Goal: Task Accomplishment & Management: Manage account settings

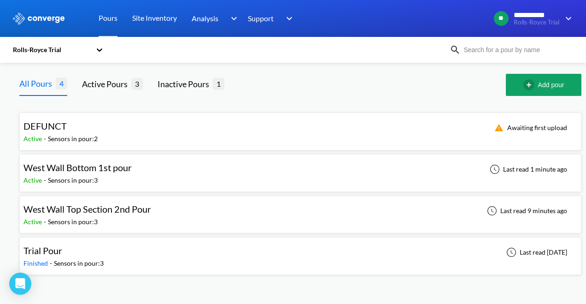
click at [206, 215] on div "West Wall Top Section 2nd Pour Active - Sensors in pour: 3 Last read 9 minutes …" at bounding box center [301, 215] width 554 height 30
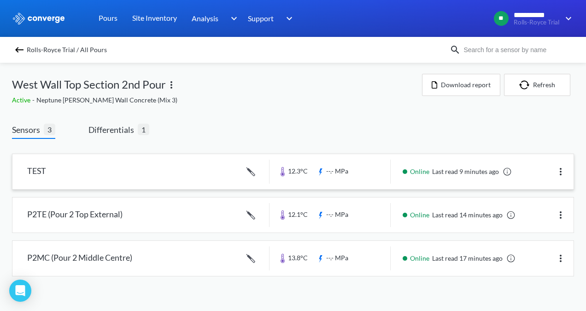
click at [564, 169] on img at bounding box center [561, 171] width 11 height 11
click at [534, 172] on div "Edit" at bounding box center [537, 172] width 59 height 18
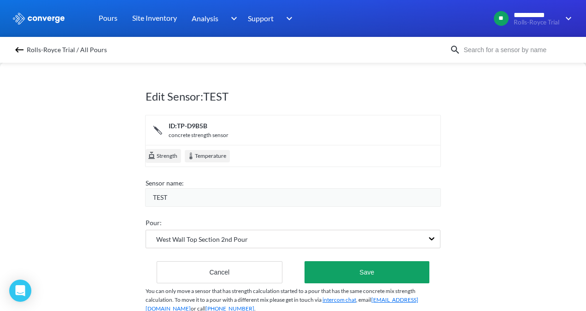
click at [183, 193] on div "TEST" at bounding box center [297, 197] width 288 height 10
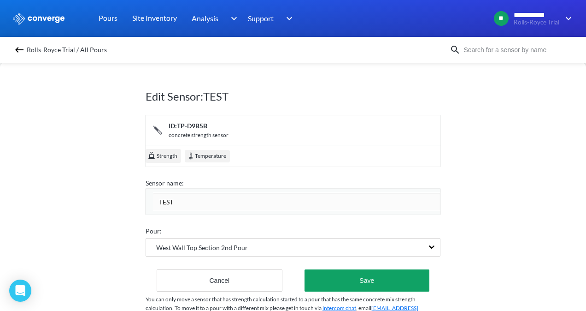
drag, startPoint x: 191, startPoint y: 198, endPoint x: 147, endPoint y: 199, distance: 44.3
click at [146, 199] on div "TEST" at bounding box center [293, 201] width 296 height 27
type input "P2MC (Pour 2 MIDDLE CENTRE)"
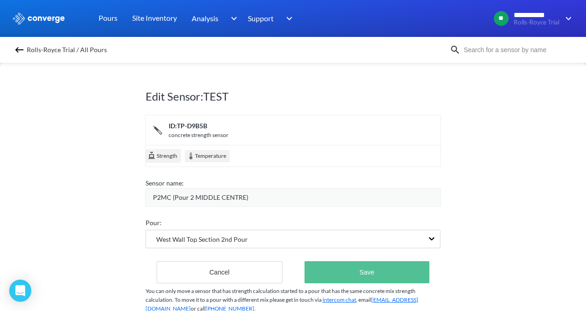
click at [339, 273] on button "Save" at bounding box center [367, 272] width 125 height 22
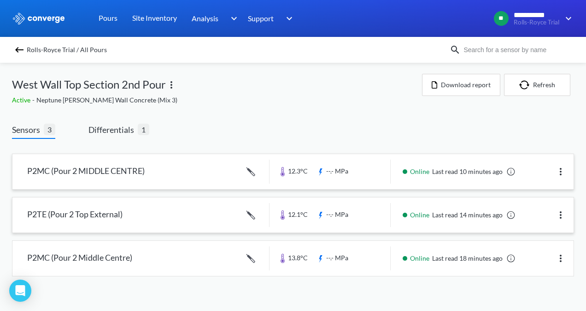
click at [562, 216] on img at bounding box center [561, 214] width 11 height 11
click at [530, 214] on div "Edit" at bounding box center [537, 215] width 59 height 18
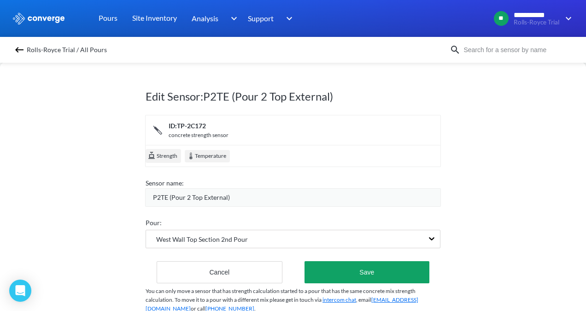
click at [155, 200] on span "P2TE (Pour 2 Top External)" at bounding box center [191, 197] width 77 height 10
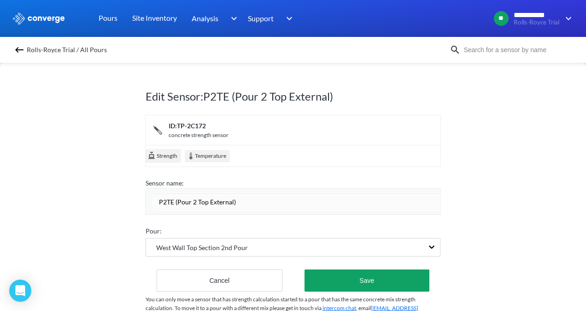
click at [165, 201] on input "P2TE (Pour 2 Top External)" at bounding box center [297, 201] width 288 height 18
click at [171, 201] on input "P2BE (Pour 2 Top External)" at bounding box center [297, 201] width 288 height 18
drag, startPoint x: 201, startPoint y: 200, endPoint x: 194, endPoint y: 200, distance: 6.9
click at [194, 200] on input "P2BI (Pour 2 Top External)" at bounding box center [297, 201] width 288 height 18
drag, startPoint x: 244, startPoint y: 201, endPoint x: 226, endPoint y: 201, distance: 18.4
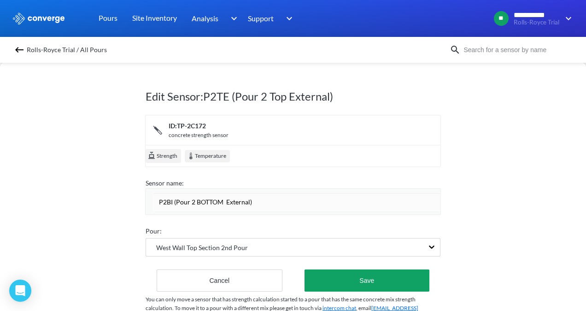
click at [226, 201] on input "P2BI (Pour 2 BOTTOM External)" at bounding box center [297, 201] width 288 height 18
type input "P2BI (Pour 2 BOTTOM INTERNAL)"
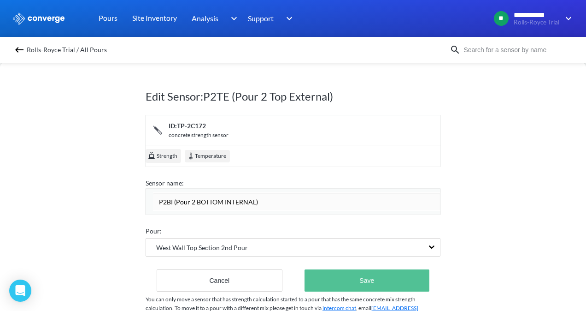
click at [350, 285] on div "Edit Sensor: P2TE (Pour 2 Top External) ID: TP-2C172 concrete strength sensor S…" at bounding box center [293, 202] width 295 height 276
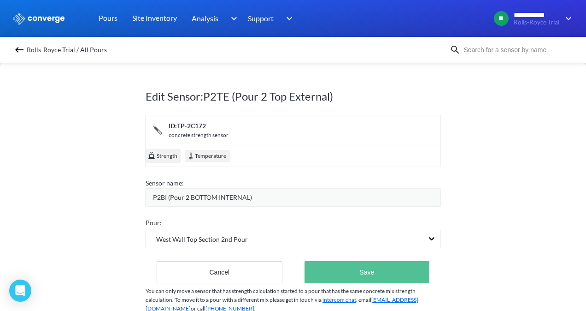
click at [349, 274] on button "Save" at bounding box center [367, 272] width 125 height 22
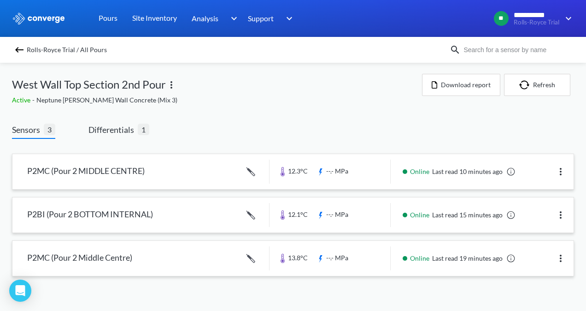
click at [246, 255] on link at bounding box center [293, 258] width 562 height 35
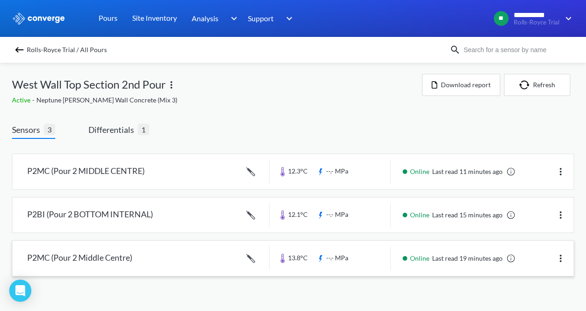
click at [562, 256] on img at bounding box center [561, 258] width 11 height 11
click at [525, 256] on div "Edit" at bounding box center [537, 258] width 59 height 18
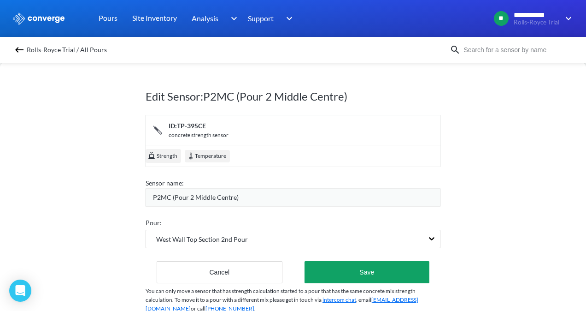
click at [158, 195] on span "P2MC (Pour 2 Middle Centre)" at bounding box center [196, 197] width 86 height 10
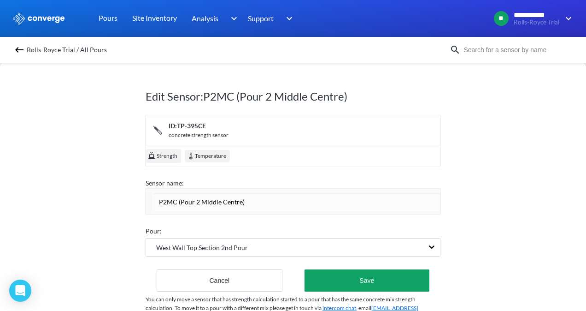
click at [167, 200] on input "P2MC (Pour 2 Middle Centre)" at bounding box center [297, 201] width 288 height 18
click at [19, 49] on img at bounding box center [19, 49] width 11 height 11
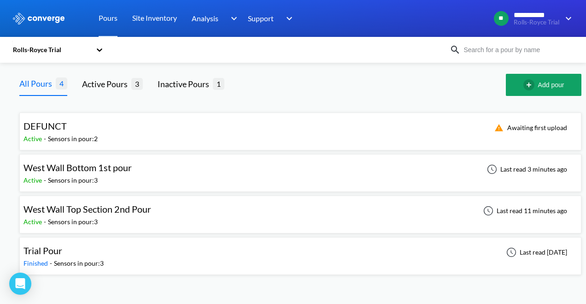
click at [102, 207] on span "West Wall Top Section 2nd Pour" at bounding box center [88, 208] width 128 height 11
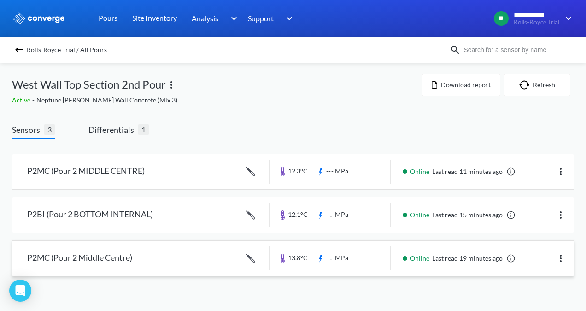
click at [561, 255] on img at bounding box center [561, 258] width 11 height 11
click at [539, 255] on div "Edit" at bounding box center [537, 258] width 59 height 18
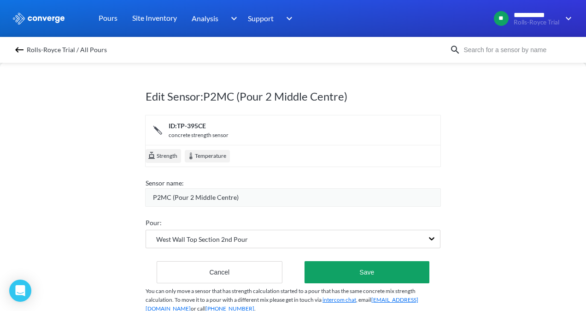
click at [195, 200] on span "P2MC (Pour 2 Middle Centre)" at bounding box center [196, 197] width 86 height 10
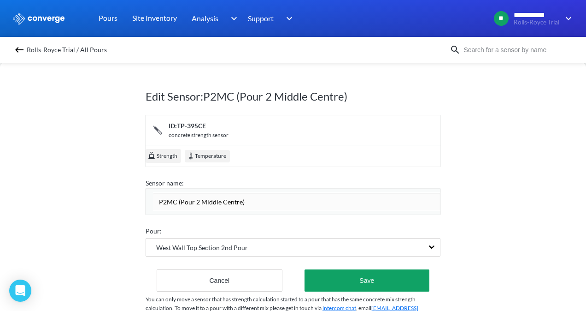
drag, startPoint x: 196, startPoint y: 201, endPoint x: 215, endPoint y: 201, distance: 18.4
click at [215, 201] on input "P2MC (Pour 2 Middle Centre)" at bounding box center [297, 201] width 288 height 18
click at [173, 203] on input "P2MC (Pour 2 TOP EXTERNAL)" at bounding box center [297, 201] width 288 height 18
type input "P2TE (Pour 2 TOP EXTERNAL)"
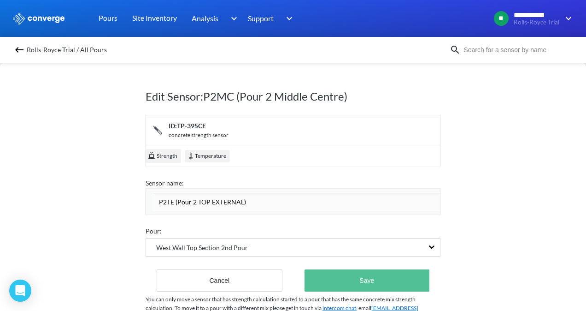
click at [391, 280] on button "Save" at bounding box center [367, 280] width 125 height 22
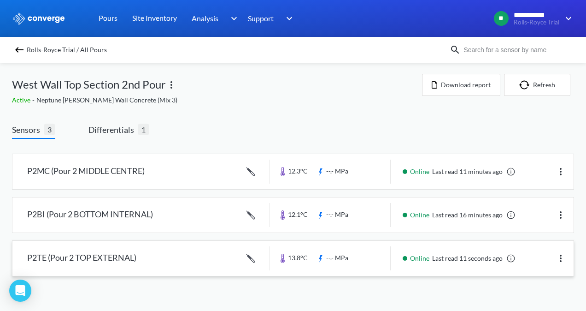
click at [21, 50] on img at bounding box center [19, 49] width 11 height 11
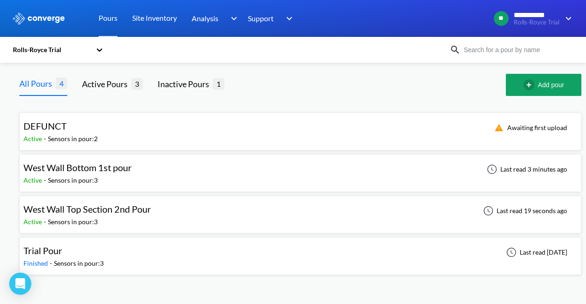
click at [129, 171] on span "West Wall Bottom 1st pour" at bounding box center [78, 167] width 108 height 11
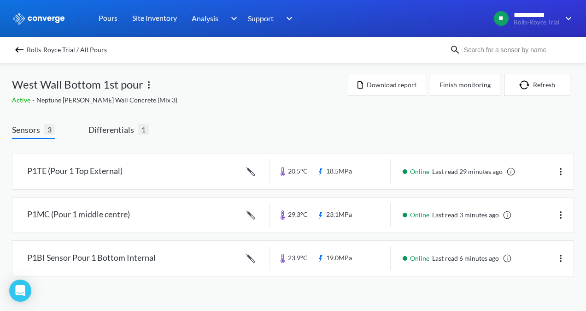
click at [11, 49] on div "Rolls-Royce Trial / All Pours" at bounding box center [293, 50] width 586 height 26
click at [18, 53] on img at bounding box center [19, 49] width 11 height 11
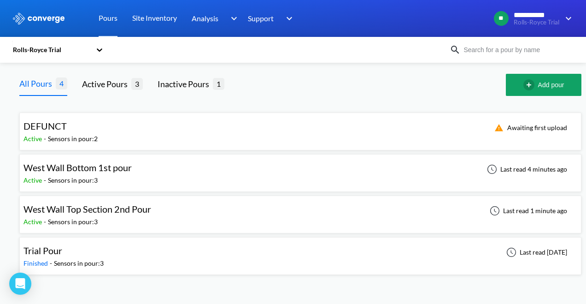
click at [153, 218] on div "Active - Sensors in pour: 3" at bounding box center [90, 222] width 132 height 10
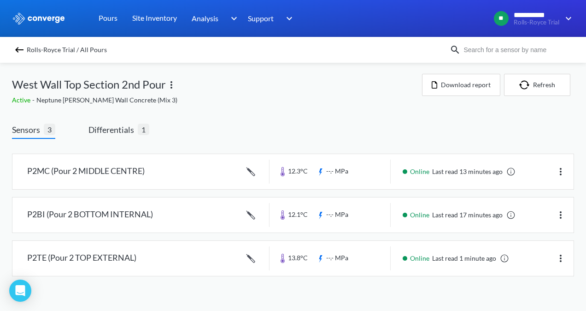
click at [19, 52] on img at bounding box center [19, 49] width 11 height 11
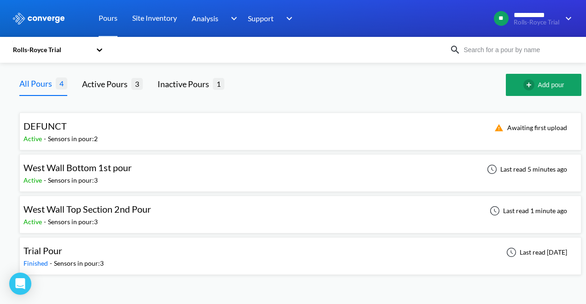
click at [125, 175] on div "Active - Sensors in pour: 3" at bounding box center [80, 180] width 113 height 10
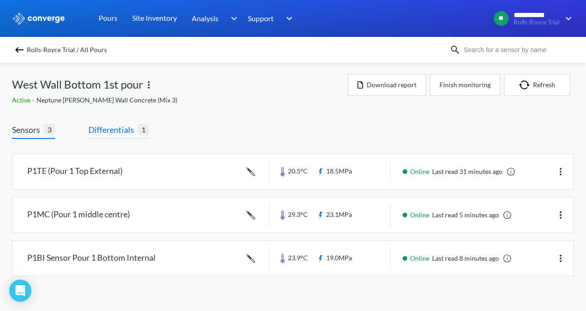
click at [120, 129] on span "Differentials" at bounding box center [113, 129] width 49 height 13
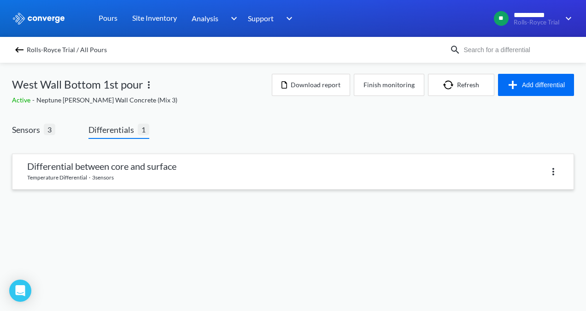
click at [95, 177] on link at bounding box center [293, 171] width 562 height 35
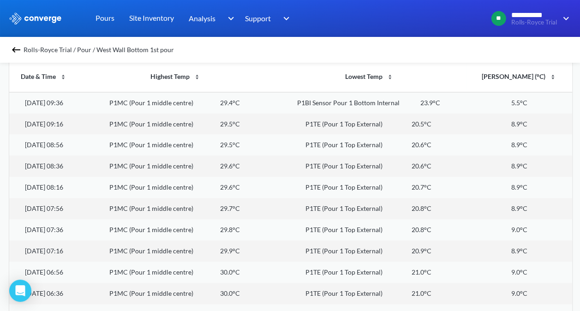
click at [22, 52] on img at bounding box center [16, 49] width 11 height 11
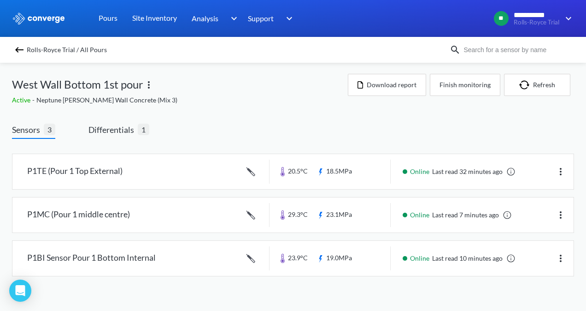
click at [18, 49] on img at bounding box center [19, 49] width 11 height 11
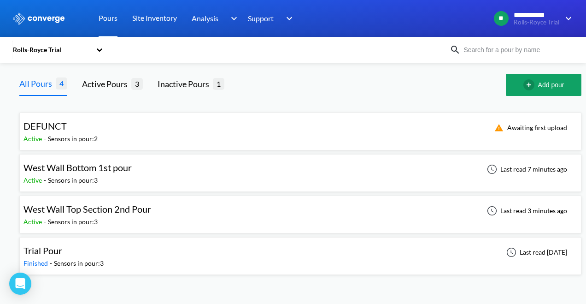
click at [129, 205] on span "West Wall Top Section 2nd Pour" at bounding box center [88, 208] width 128 height 11
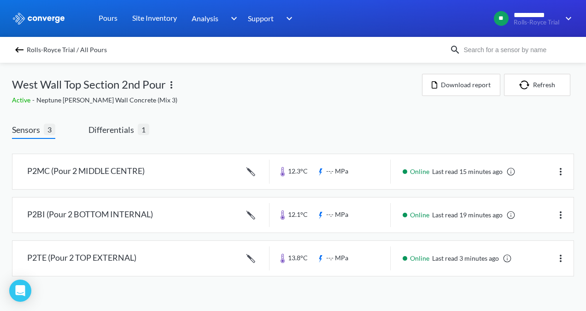
click at [17, 55] on div "Rolls-Royce Trial / All Pours" at bounding box center [231, 49] width 438 height 13
